Goal: Information Seeking & Learning: Learn about a topic

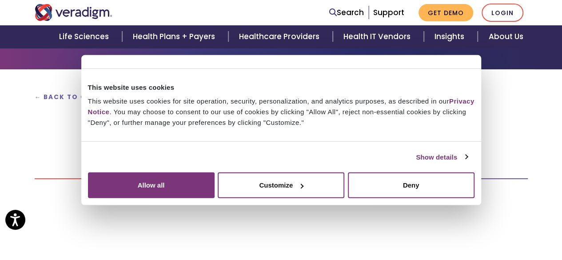
scroll to position [71, 0]
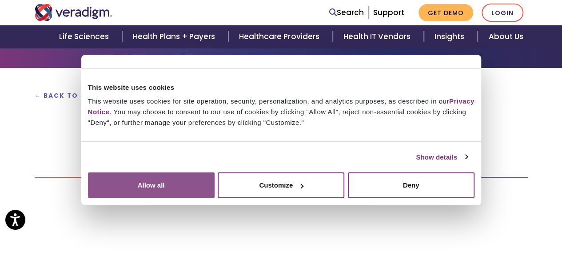
click at [214, 179] on button "Allow all" at bounding box center [151, 185] width 127 height 26
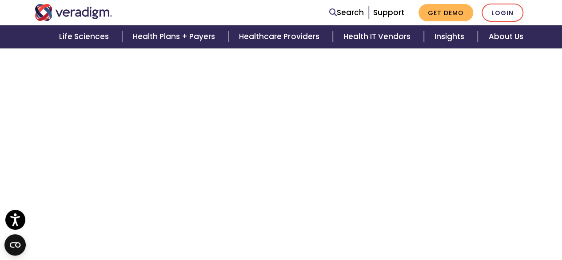
scroll to position [213, 0]
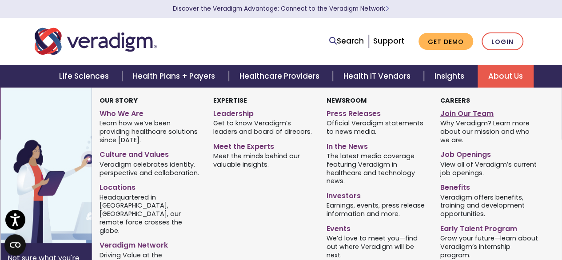
click at [453, 113] on link "Join Our Team" at bounding box center [490, 112] width 100 height 13
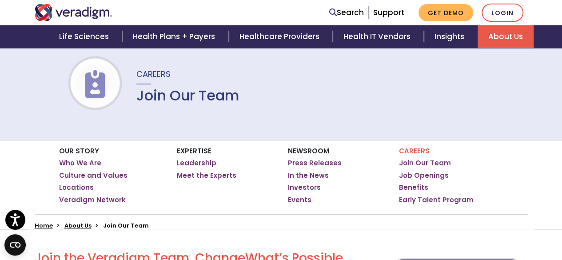
scroll to position [58, 0]
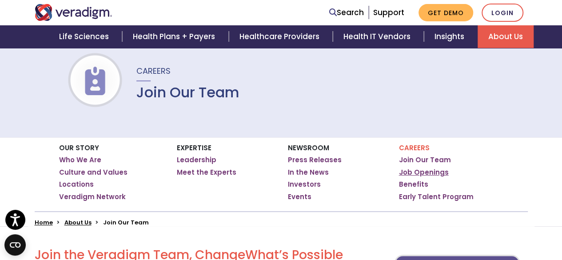
click at [423, 170] on link "Job Openings" at bounding box center [424, 172] width 50 height 9
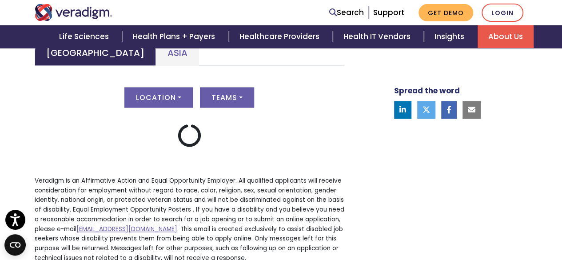
scroll to position [412, 0]
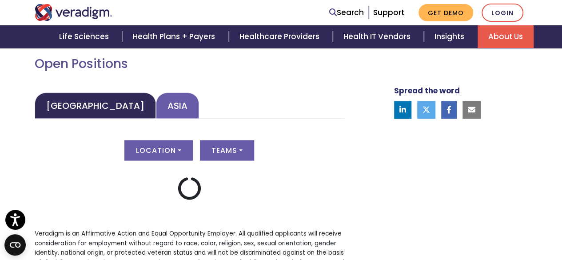
click at [156, 107] on link "Asia" at bounding box center [177, 105] width 43 height 26
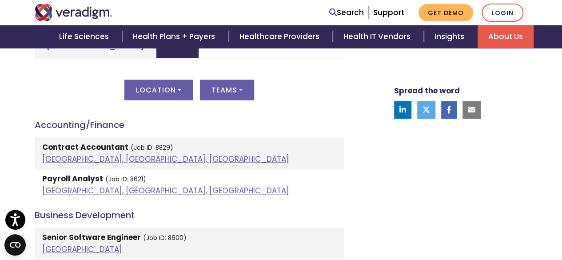
scroll to position [473, 0]
click at [175, 86] on button "Location" at bounding box center [158, 89] width 68 height 20
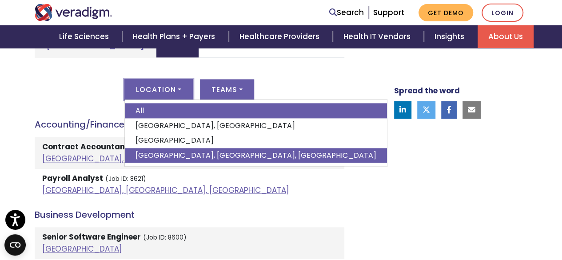
click at [148, 152] on link "[GEOGRAPHIC_DATA], [GEOGRAPHIC_DATA], [GEOGRAPHIC_DATA]" at bounding box center [256, 155] width 262 height 15
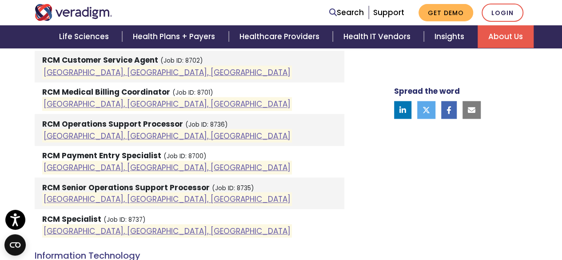
scroll to position [777, 0]
click at [194, 190] on strong "RCM Senior Operations Support Processor" at bounding box center [125, 186] width 167 height 11
click at [185, 188] on strong "RCM Senior Operations Support Processor" at bounding box center [125, 186] width 167 height 11
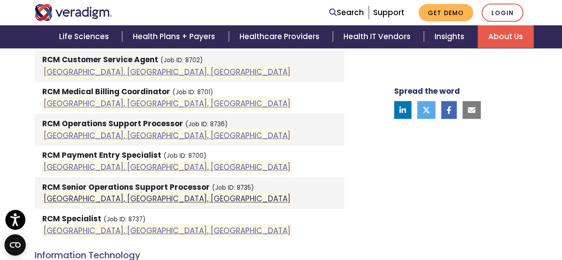
click at [73, 200] on link "[GEOGRAPHIC_DATA], [GEOGRAPHIC_DATA], [GEOGRAPHIC_DATA]" at bounding box center [167, 198] width 247 height 11
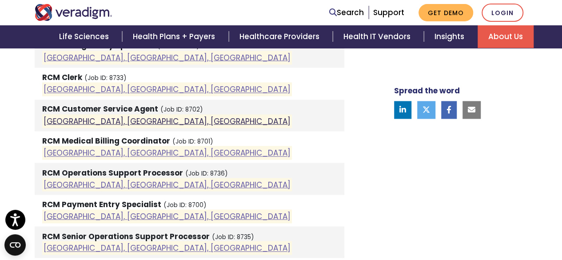
scroll to position [728, 0]
click at [152, 168] on strong "RCM Operations Support Processor" at bounding box center [112, 171] width 141 height 11
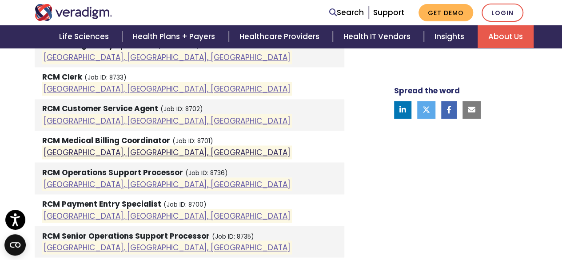
click at [95, 147] on link "[GEOGRAPHIC_DATA], [GEOGRAPHIC_DATA], [GEOGRAPHIC_DATA]" at bounding box center [167, 152] width 247 height 11
